Goal: Task Accomplishment & Management: Manage account settings

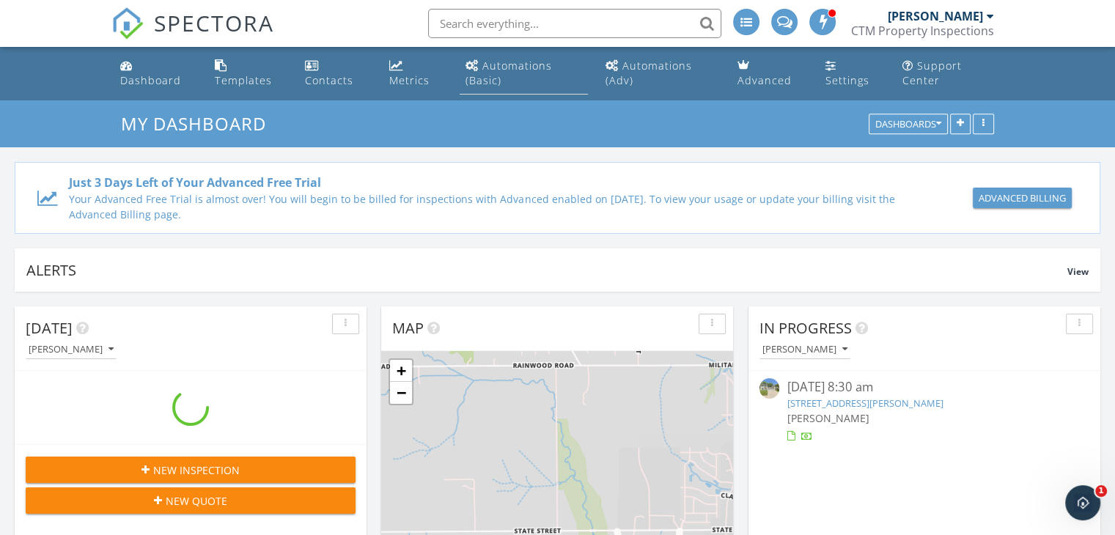
click at [501, 75] on div "Automations (Basic)" at bounding box center [508, 73] width 86 height 29
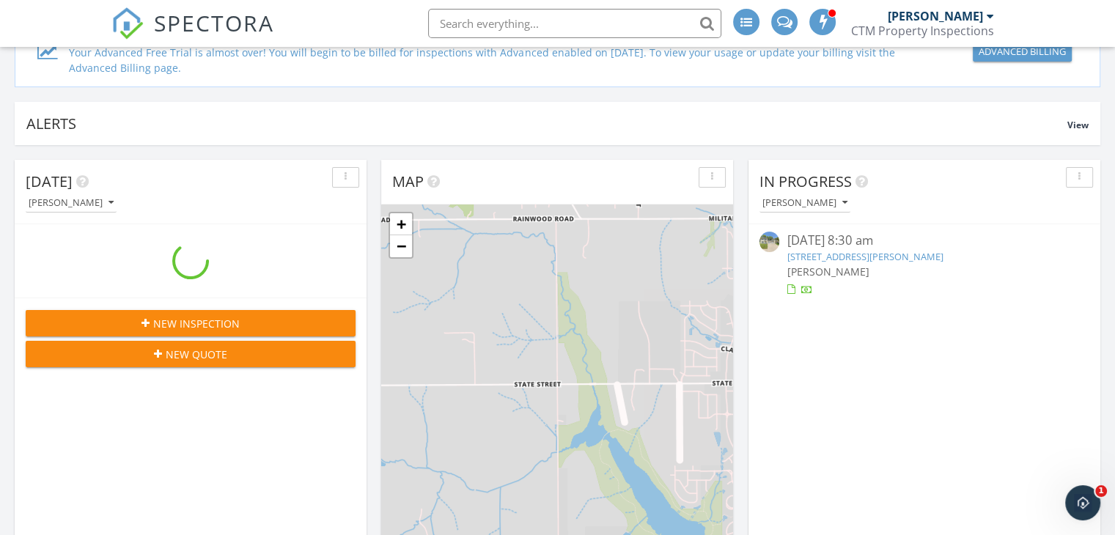
scroll to position [220, 0]
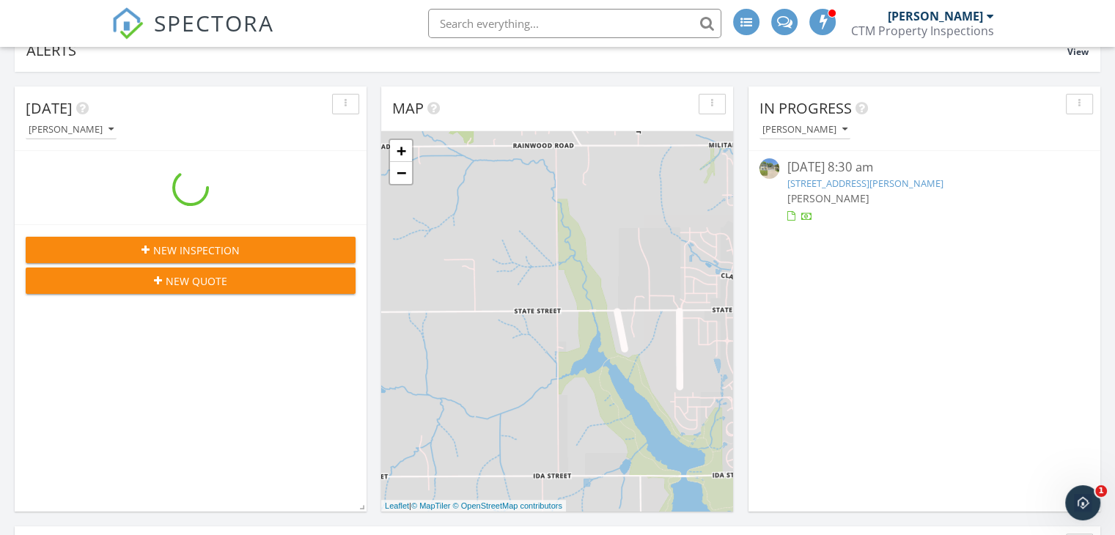
click at [903, 183] on link "[STREET_ADDRESS][PERSON_NAME]" at bounding box center [864, 183] width 156 height 13
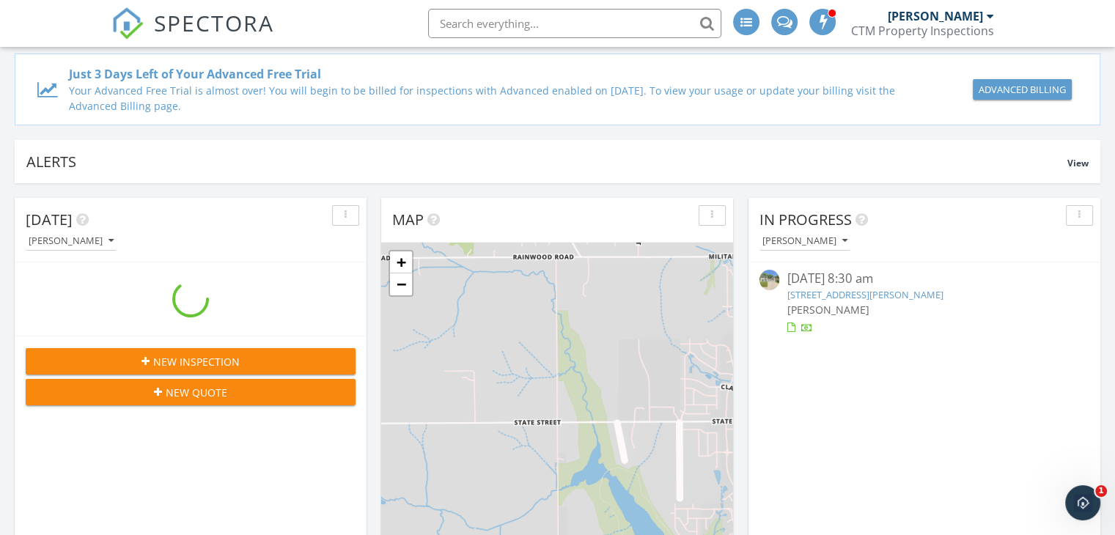
scroll to position [0, 0]
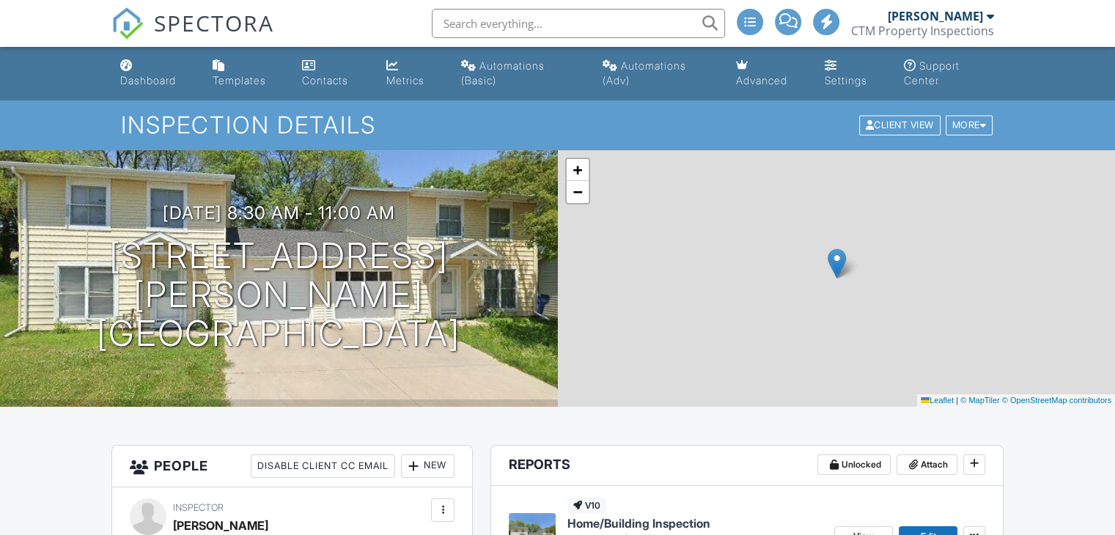
drag, startPoint x: 137, startPoint y: 67, endPoint x: 221, endPoint y: 115, distance: 96.5
click at [137, 67] on link "Dashboard" at bounding box center [154, 74] width 81 height 42
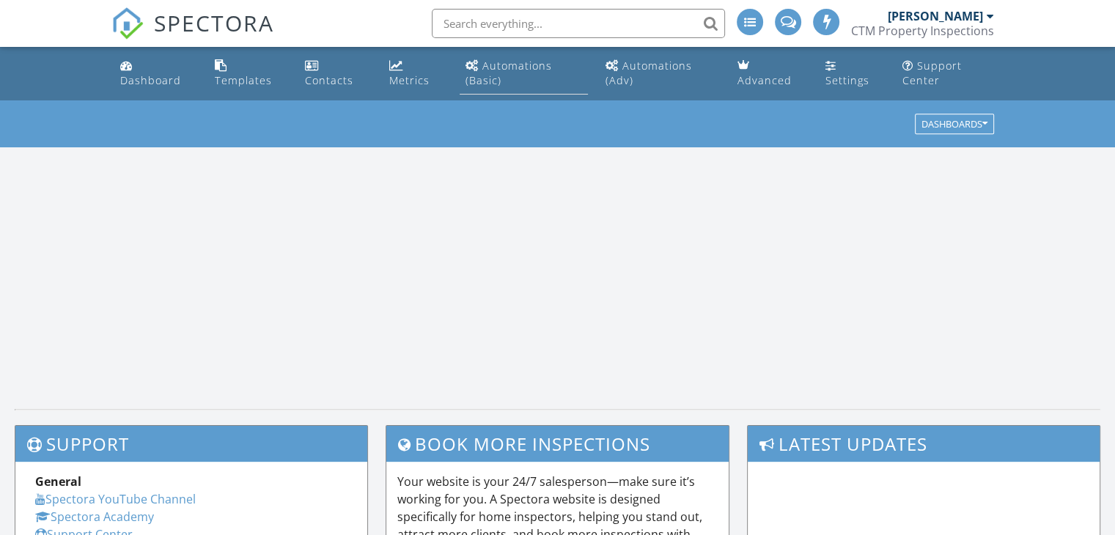
click at [478, 73] on div "Automations (Basic)" at bounding box center [508, 73] width 86 height 29
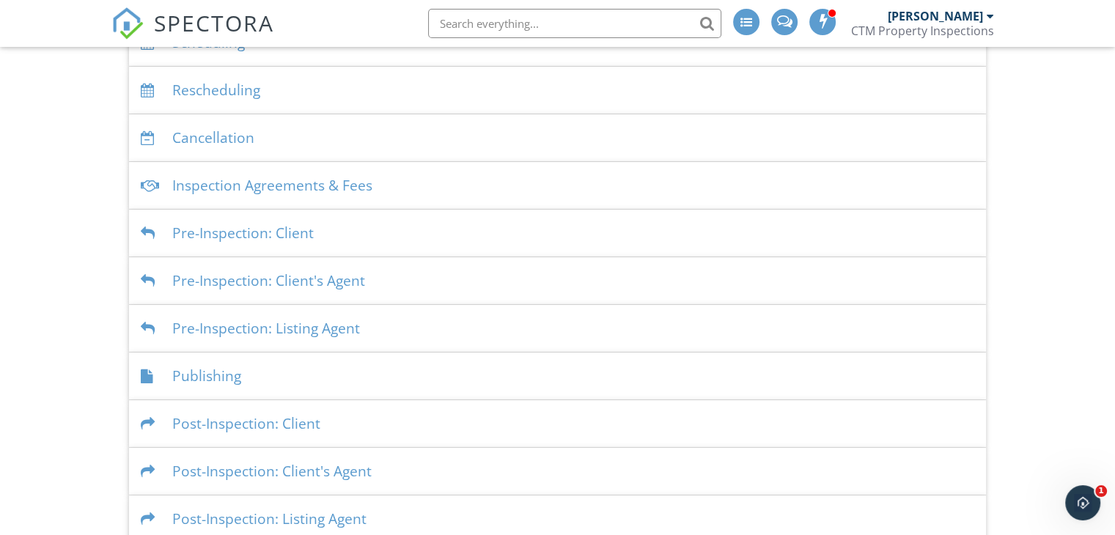
scroll to position [237, 0]
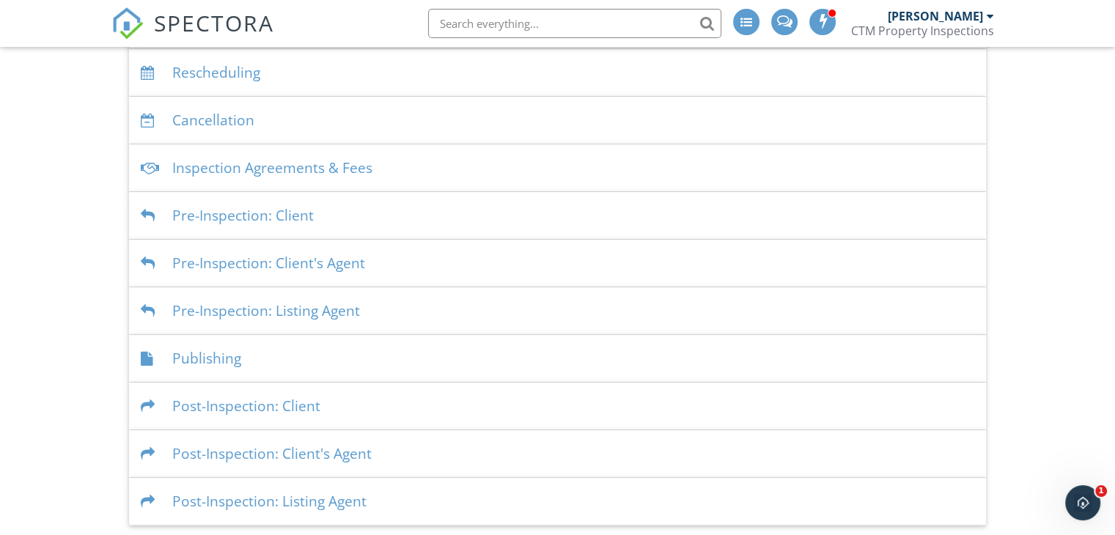
click at [212, 344] on div "Publishing" at bounding box center [557, 359] width 857 height 48
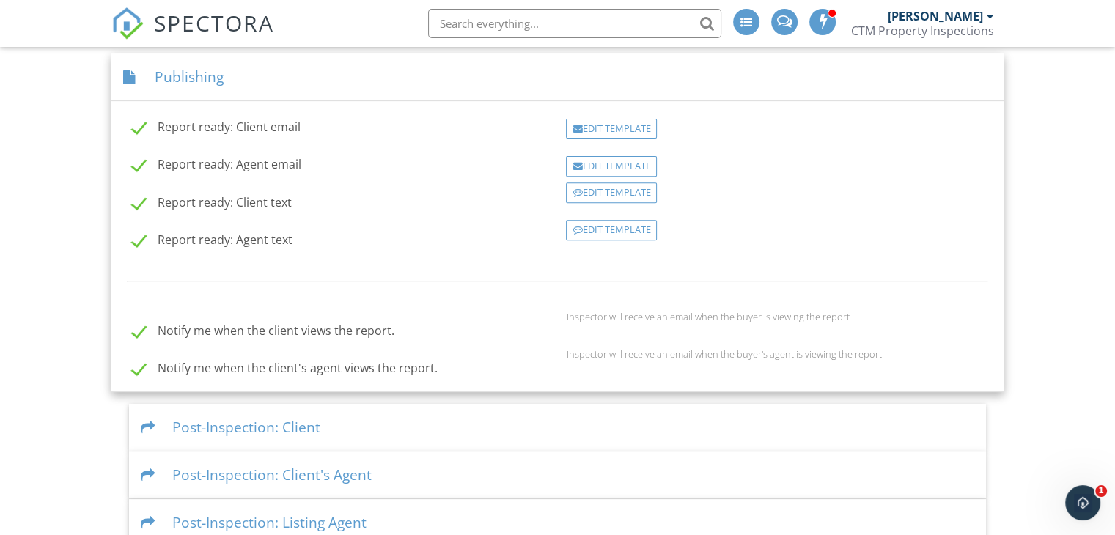
scroll to position [549, 0]
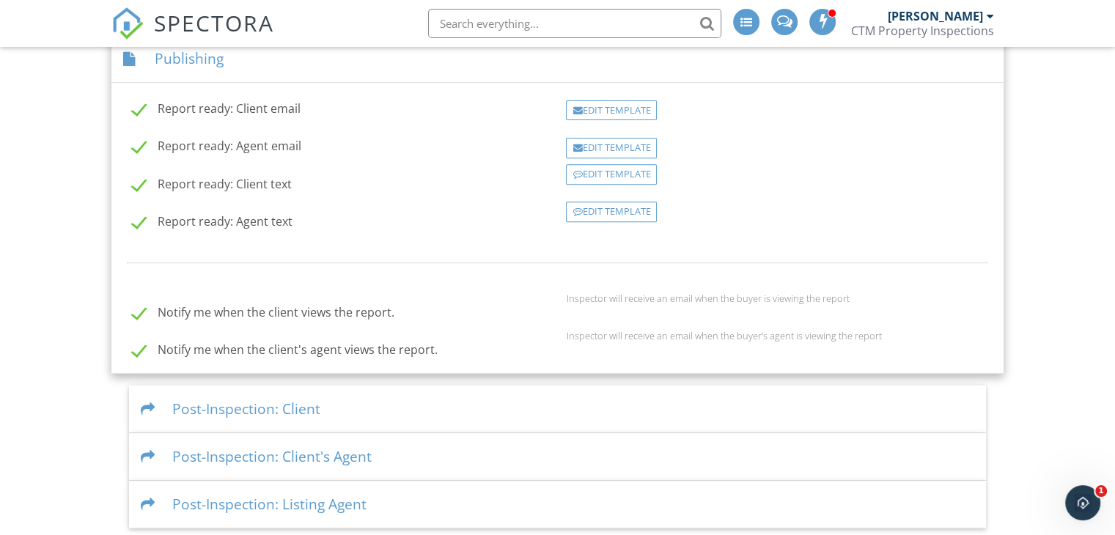
click at [310, 402] on div "Post-Inspection: Client" at bounding box center [557, 409] width 857 height 48
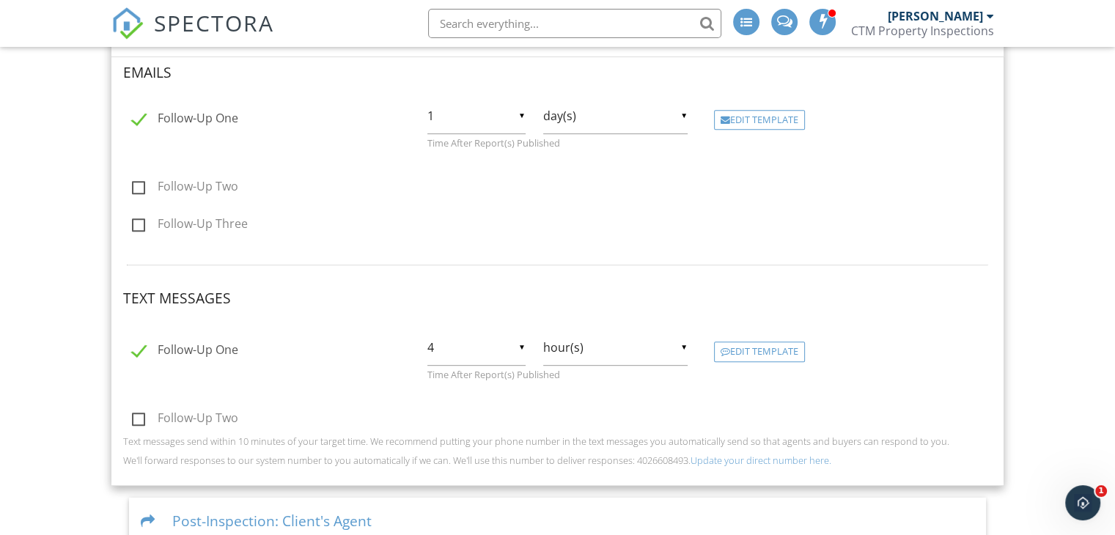
scroll to position [689, 0]
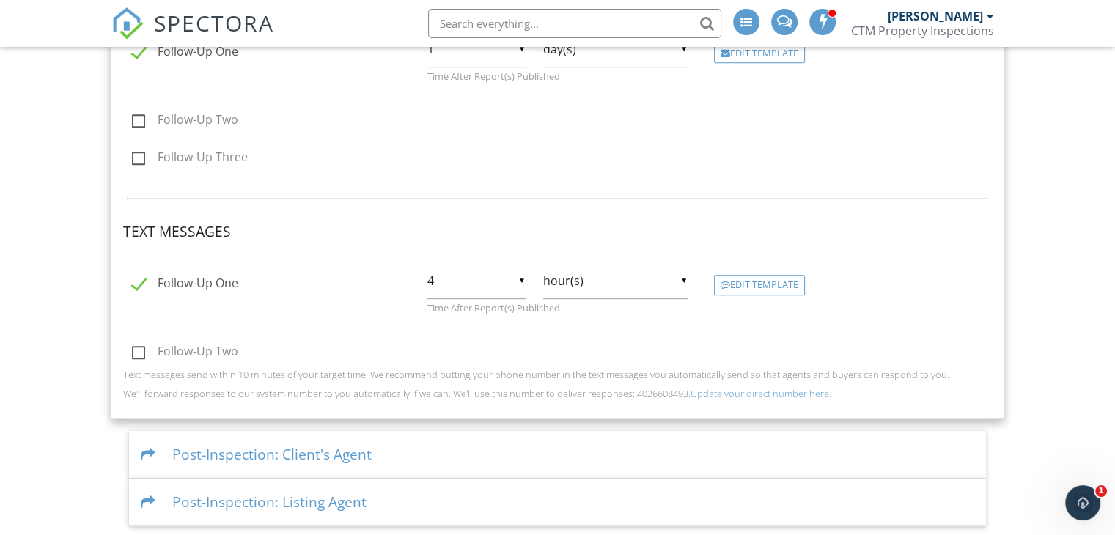
click at [362, 459] on div "Post-Inspection: Client's Agent" at bounding box center [557, 455] width 857 height 48
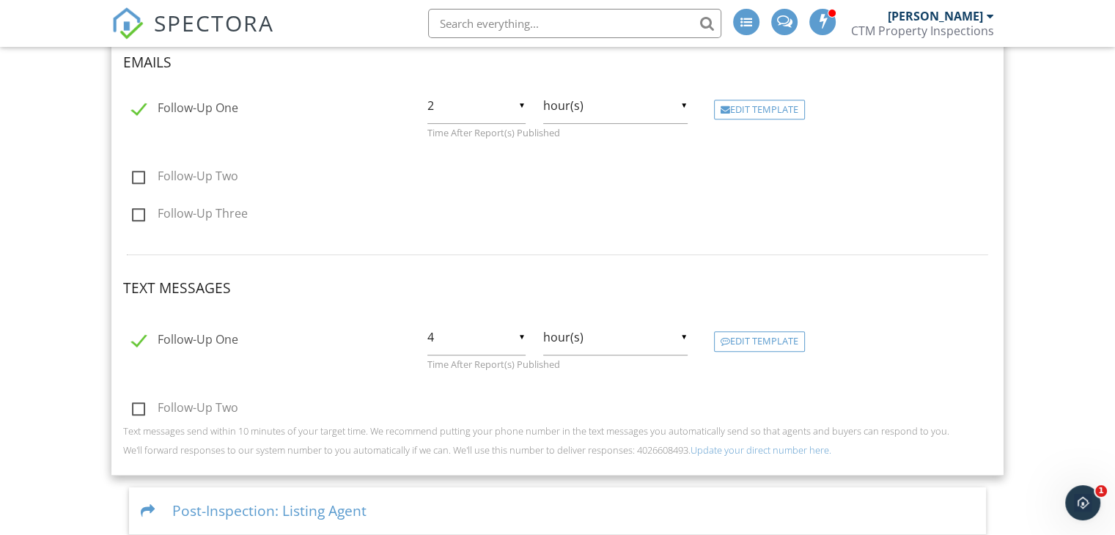
scroll to position [689, 0]
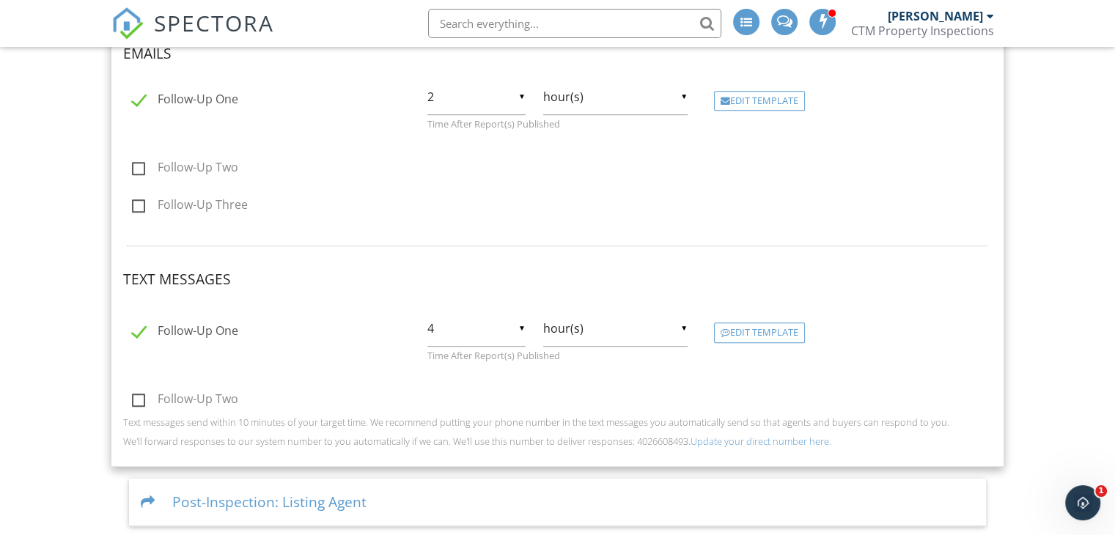
click at [232, 502] on div "Post-Inspection: Listing Agent" at bounding box center [557, 503] width 857 height 48
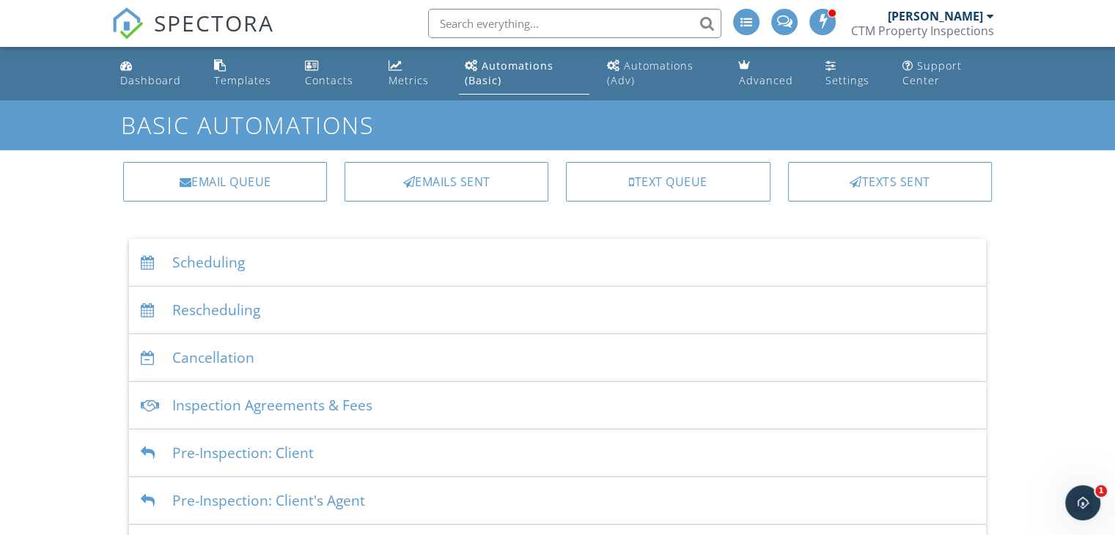
click at [648, 82] on link "Automations (Adv)" at bounding box center [661, 74] width 120 height 42
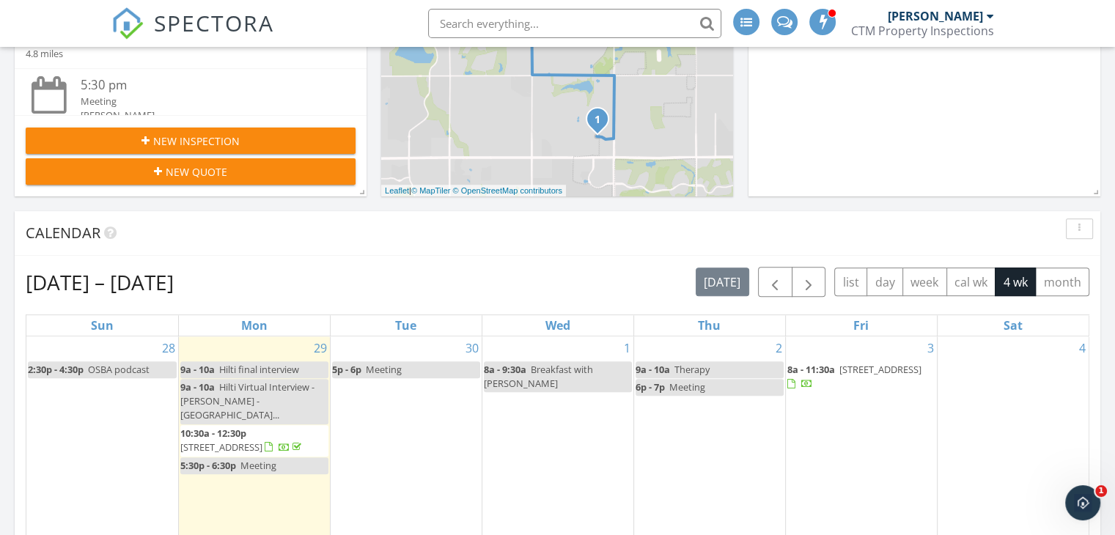
scroll to position [733, 0]
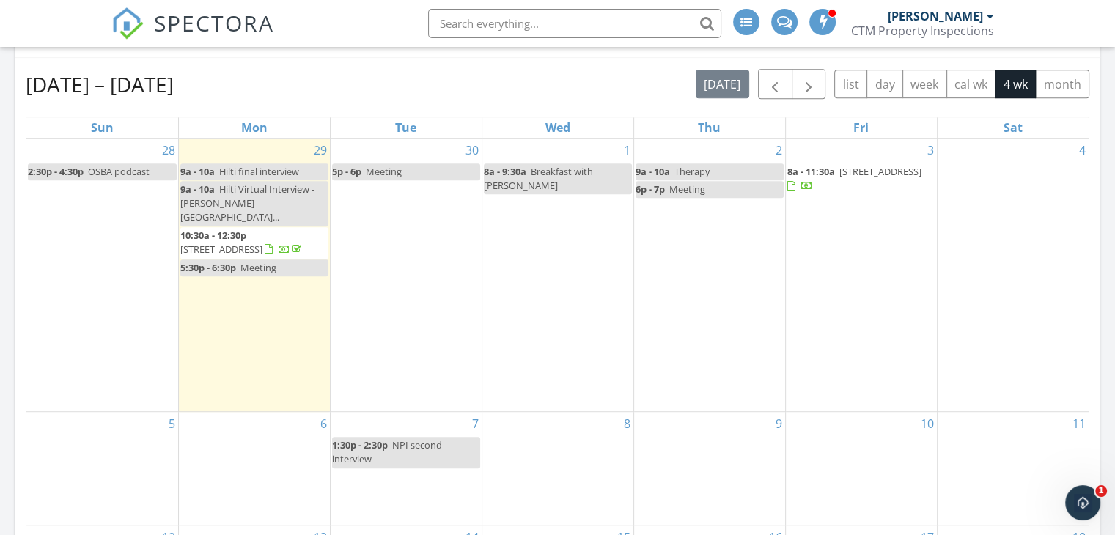
click at [0, 231] on div "[DATE] [PERSON_NAME] 9:00 am Hilti Virtual Interview - [PERSON_NAME]... [PERSON…" at bounding box center [557, 226] width 1115 height 1334
